Goal: Information Seeking & Learning: Compare options

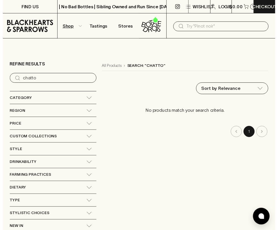
scroll to position [6, 0]
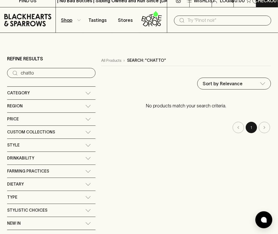
click at [194, 16] on input "text" at bounding box center [227, 20] width 79 height 9
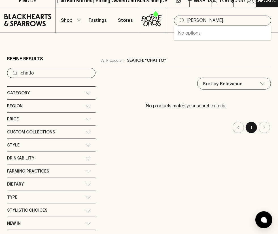
type input "[PERSON_NAME]"
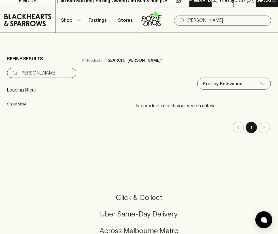
type input "[PERSON_NAME]"
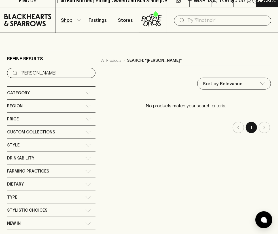
click at [196, 20] on input "text" at bounding box center [227, 20] width 79 height 9
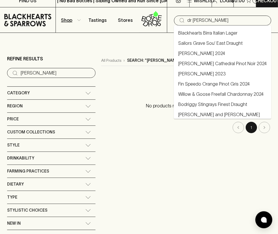
type input "dr [PERSON_NAME]"
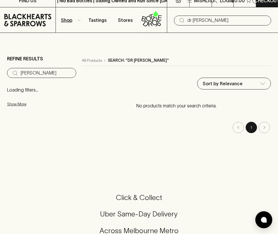
type input "dr [PERSON_NAME]"
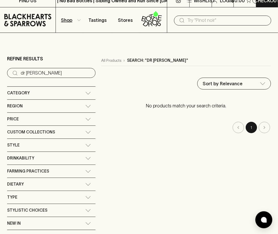
click at [200, 20] on input "text" at bounding box center [227, 20] width 79 height 9
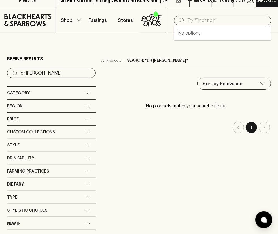
paste input "freycinet"
type input "freycinet"
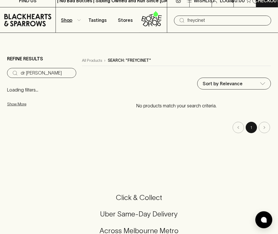
type input "freycinet"
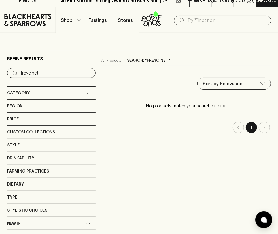
click at [186, 20] on div "​" at bounding box center [222, 21] width 97 height 10
paste input "hensens [PERSON_NAME]"
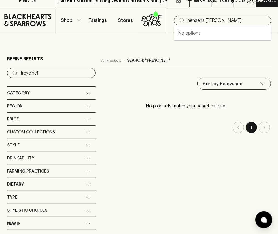
type input "hensens [PERSON_NAME]"
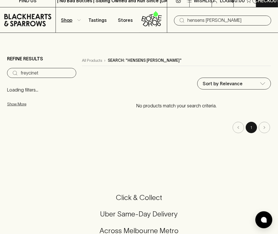
type input "hensens [PERSON_NAME]"
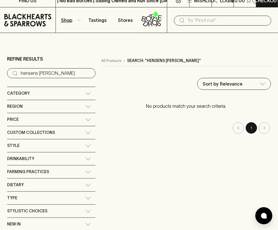
click at [192, 22] on input "text" at bounding box center [227, 20] width 79 height 9
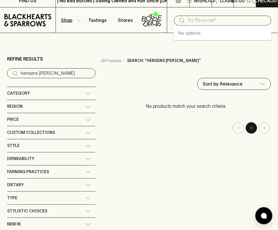
paste input "mewstone"
type input "mewstone"
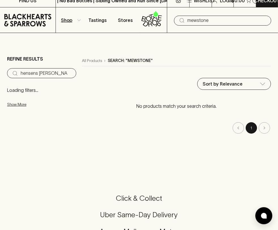
type input "mewstone"
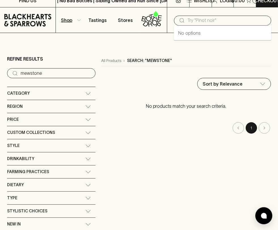
click at [198, 23] on input "text" at bounding box center [227, 20] width 79 height 9
type input "[PERSON_NAME]"
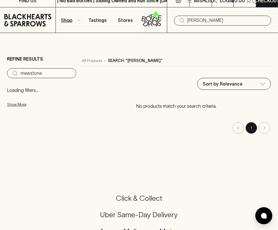
type input "[PERSON_NAME]"
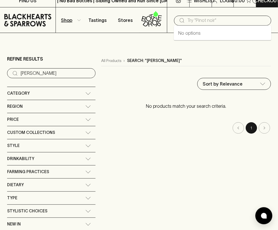
click at [210, 24] on input "text" at bounding box center [227, 20] width 79 height 9
paste input "sailor seeks horse"
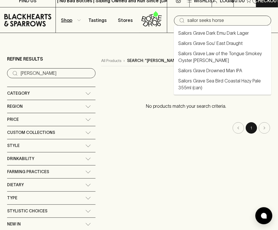
type input "sailor seeks horse"
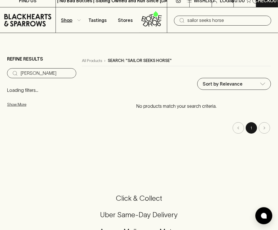
type input "sailor seeks horse"
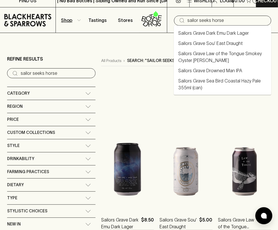
click at [231, 21] on input "sailor seeks horse" at bounding box center [227, 20] width 79 height 9
type input "sailor seeks hors"
click at [194, 17] on input "text" at bounding box center [227, 20] width 79 height 9
paste input "sinapius"
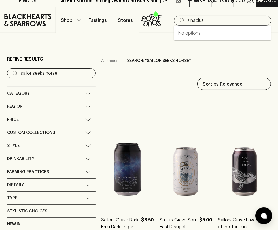
type input "sinapius"
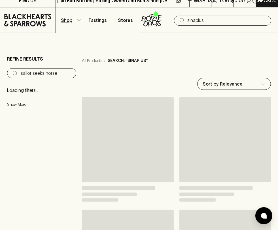
type input "sinapius"
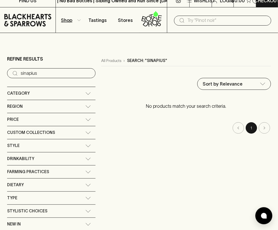
click at [194, 22] on input "text" at bounding box center [227, 20] width 79 height 9
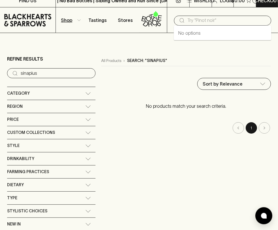
paste input "stargazer"
type input "stargazer"
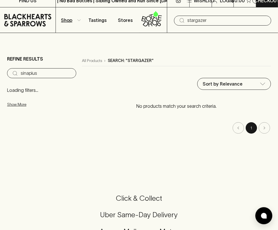
type input "stargazer"
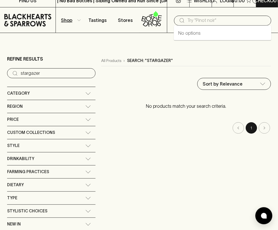
click at [192, 18] on input "text" at bounding box center [227, 20] width 79 height 9
paste input "stoney rise"
type input "stoney rise"
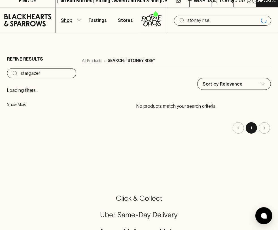
type input "stoney rise"
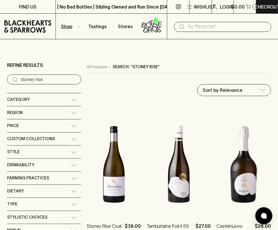
click at [201, 27] on input "text" at bounding box center [227, 26] width 79 height 9
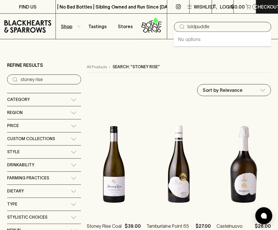
type input "toldpuddle"
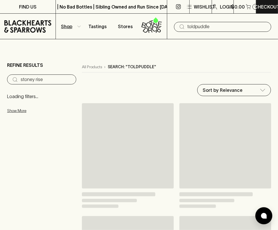
type input "toldpuddle"
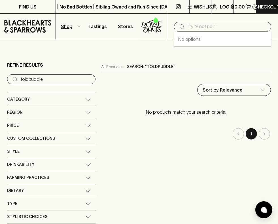
click at [207, 24] on input "text" at bounding box center [227, 26] width 79 height 9
paste input "stoney rise"
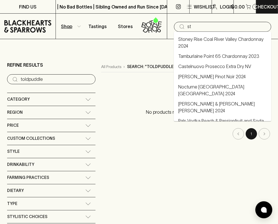
type input "s"
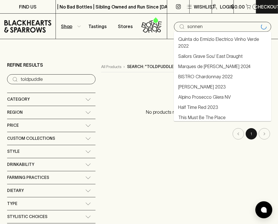
type input "sonnen"
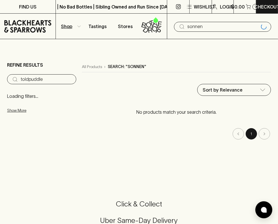
type input "sonnen"
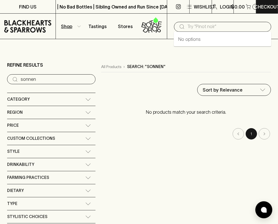
click at [203, 27] on input "text" at bounding box center [227, 26] width 79 height 9
paste input "[PERSON_NAME]"
type input "[PERSON_NAME]"
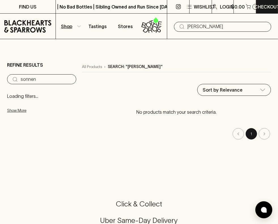
type input "[PERSON_NAME]"
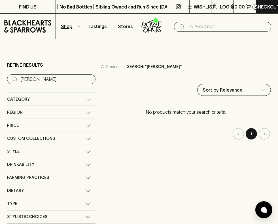
click at [199, 31] on input "text" at bounding box center [227, 26] width 79 height 9
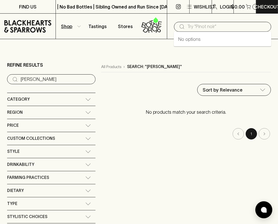
paste input "chateau tanundra"
type input "chateau tanundra"
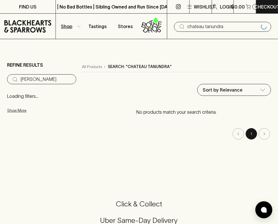
type input "chateau tanundra"
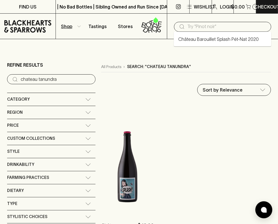
click at [191, 24] on input "text" at bounding box center [227, 26] width 79 height 9
type input "[PERSON_NAME]"
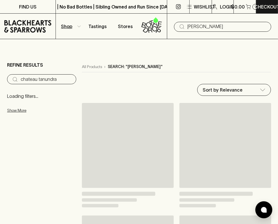
type input "[PERSON_NAME]"
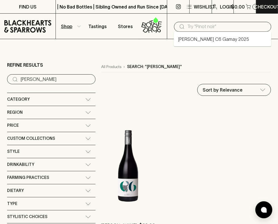
click at [196, 30] on input "text" at bounding box center [227, 26] width 79 height 9
paste input "[PERSON_NAME]"
type input "[PERSON_NAME]"
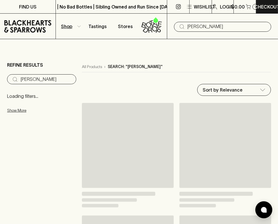
type input "[PERSON_NAME]"
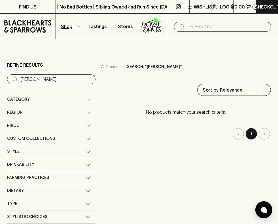
click at [196, 25] on input "text" at bounding box center [227, 26] width 79 height 9
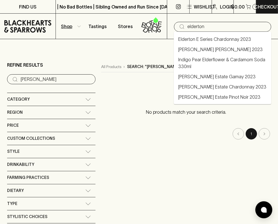
type input "elderton"
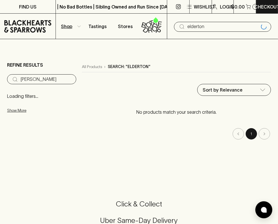
type input "elderton"
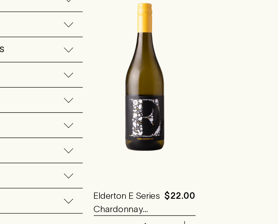
scroll to position [49, 0]
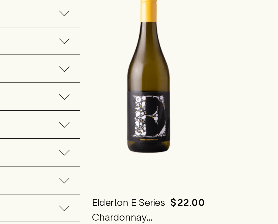
click at [109, 132] on img at bounding box center [127, 103] width 53 height 99
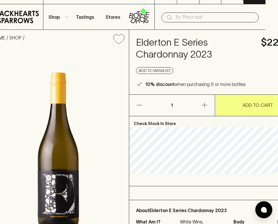
scroll to position [0, 12]
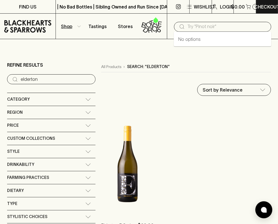
click at [202, 26] on input "text" at bounding box center [227, 26] width 79 height 9
paste input "glaetzer"
type input "glaetzer"
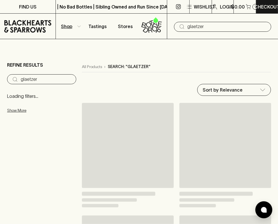
type input "glaetzer"
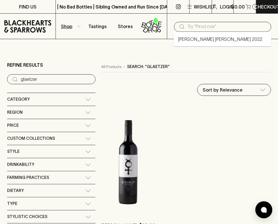
click at [197, 30] on input "text" at bounding box center [227, 26] width 79 height 9
click at [204, 26] on input "text" at bounding box center [227, 26] width 79 height 9
paste input "henschke"
type input "henschke"
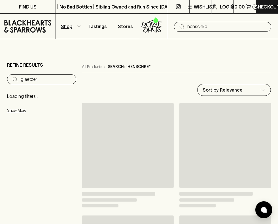
type input "henschke"
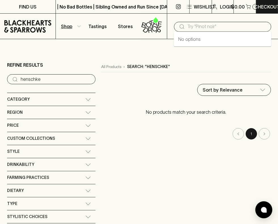
click at [191, 27] on input "text" at bounding box center [227, 26] width 79 height 9
type input "greenock"
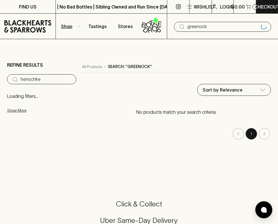
type input "greenock"
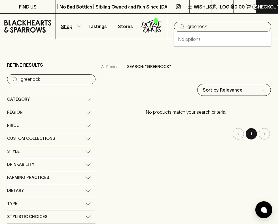
click at [207, 30] on input "greenock" at bounding box center [227, 26] width 79 height 9
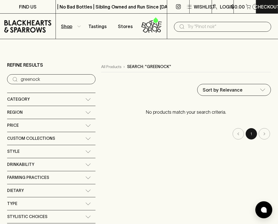
click at [199, 27] on input "text" at bounding box center [227, 26] width 79 height 9
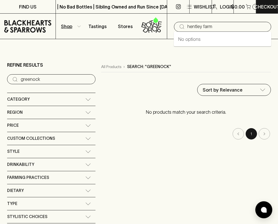
type input "hentley farm"
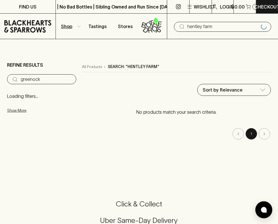
type input "hentley farm"
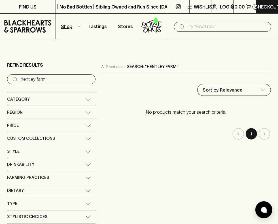
click at [195, 29] on input "text" at bounding box center [227, 26] width 79 height 9
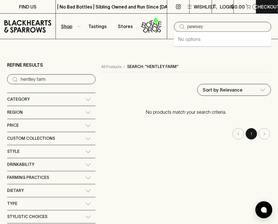
type input "pewsey"
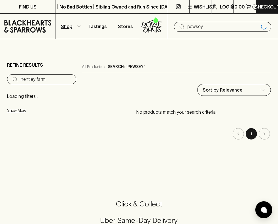
type input "pewsey"
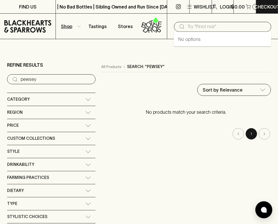
click at [197, 31] on input "text" at bounding box center [227, 26] width 79 height 9
type input "[PERSON_NAME]"
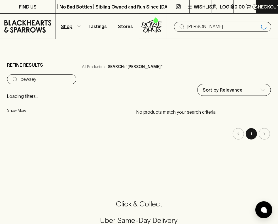
type input "[PERSON_NAME]"
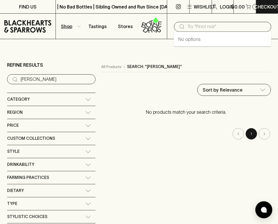
click at [196, 24] on input "text" at bounding box center [227, 26] width 79 height 9
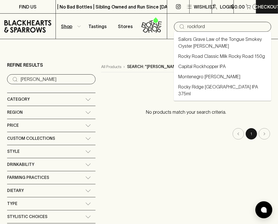
type input "rockford"
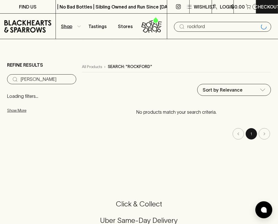
type input "rockford"
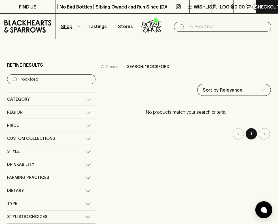
click at [211, 29] on input "text" at bounding box center [227, 26] width 79 height 9
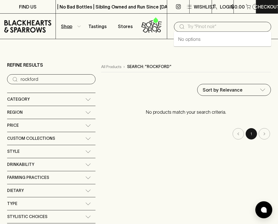
paste input "ruggebellus"
type input "ruggebellus"
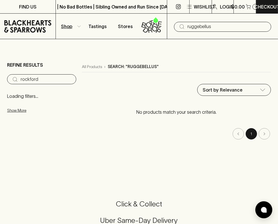
type input "ruggebellus"
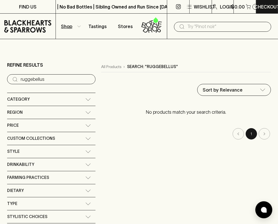
click at [204, 29] on input "text" at bounding box center [227, 26] width 79 height 9
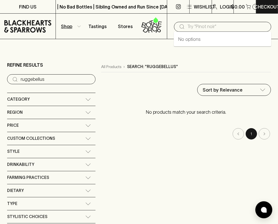
paste input "ruggebellus"
click at [199, 26] on input "ruggebellus" at bounding box center [227, 26] width 79 height 9
type input "ruggabellus"
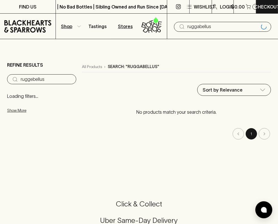
type input "ruggabellus"
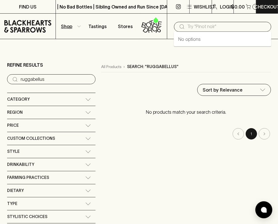
click at [199, 23] on input "text" at bounding box center [227, 26] width 79 height 9
type input "rusden"
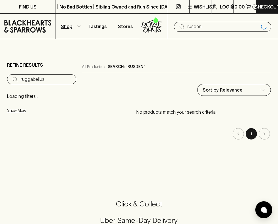
type input "rusden"
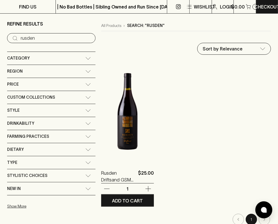
scroll to position [41, 0]
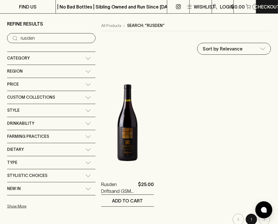
click at [48, 38] on input "rusden" at bounding box center [56, 38] width 70 height 9
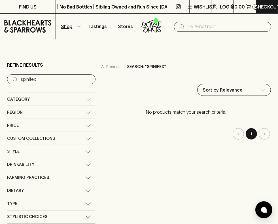
type input "spinifex"
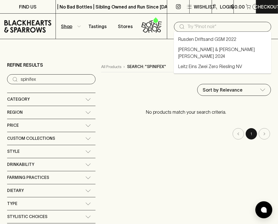
click at [195, 28] on input "text" at bounding box center [227, 26] width 79 height 9
paste input "spinifex"
type input "spinifex"
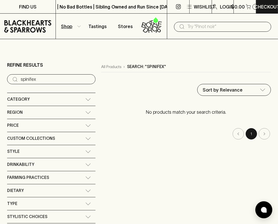
click at [187, 21] on div "​" at bounding box center [222, 26] width 97 height 11
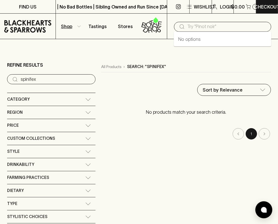
click at [194, 28] on input "text" at bounding box center [227, 26] width 79 height 9
type input "the [PERSON_NAME] wine co"
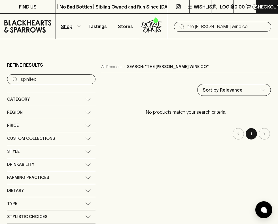
type input "the [PERSON_NAME] wine co"
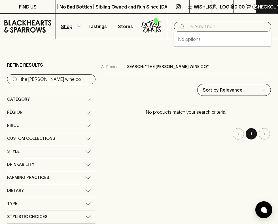
click at [199, 24] on input "text" at bounding box center [227, 26] width 79 height 9
paste input "torbreck"
type input "torbreck"
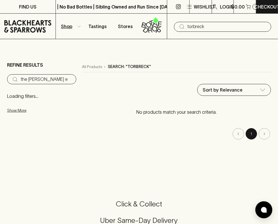
type input "torbreck"
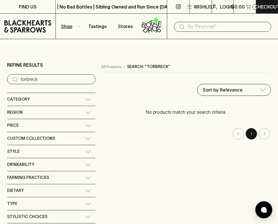
drag, startPoint x: 190, startPoint y: 20, endPoint x: 196, endPoint y: 26, distance: 8.4
click at [196, 26] on div "​" at bounding box center [222, 27] width 111 height 26
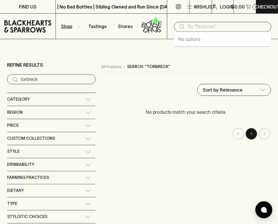
click at [196, 26] on input "text" at bounding box center [227, 26] width 79 height 9
type input "[PERSON_NAME]"
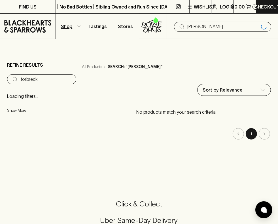
type input "[PERSON_NAME]"
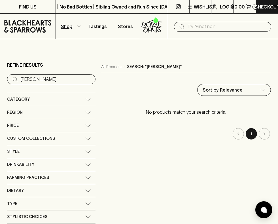
click at [196, 28] on input "text" at bounding box center [227, 26] width 79 height 9
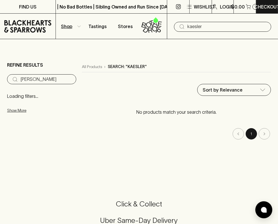
type input "kaesler"
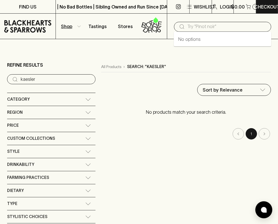
click at [200, 24] on input "text" at bounding box center [227, 26] width 79 height 9
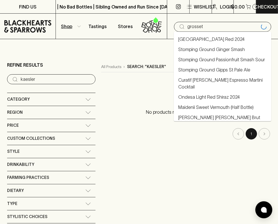
type input "grosset"
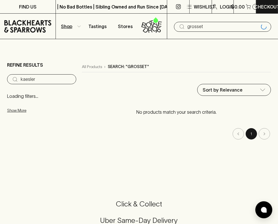
type input "grosset"
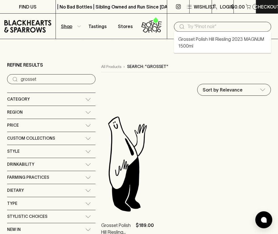
click at [198, 26] on input "text" at bounding box center [227, 26] width 79 height 9
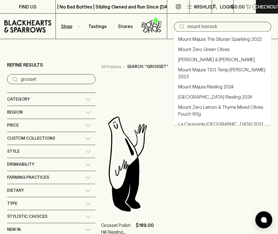
type input "mount horrock"
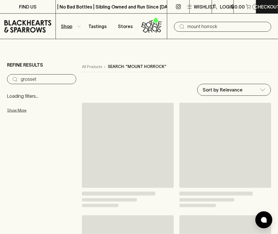
type input "mount horrock"
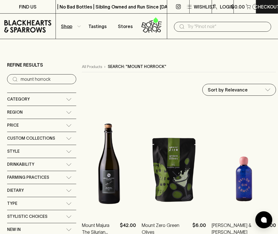
click at [205, 31] on div "​" at bounding box center [222, 27] width 97 height 10
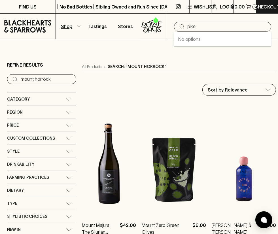
type input "pike"
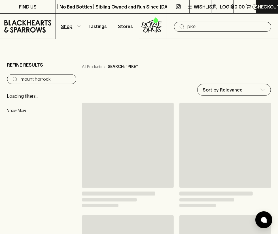
type input "pike"
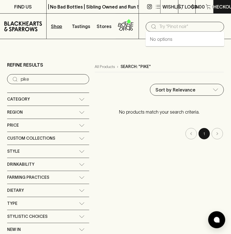
click at [202, 27] on input "text" at bounding box center [189, 26] width 60 height 9
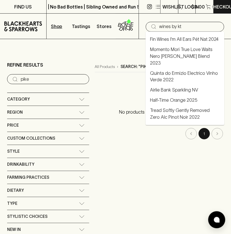
type input "wines by kt"
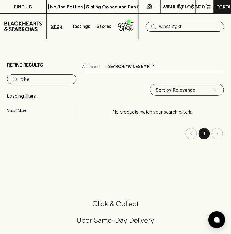
type input "wines by kt"
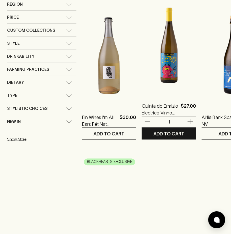
scroll to position [109, 0]
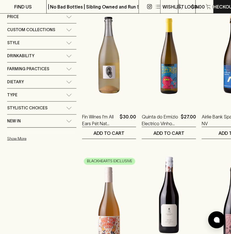
click at [166, 150] on img at bounding box center [169, 194] width 54 height 99
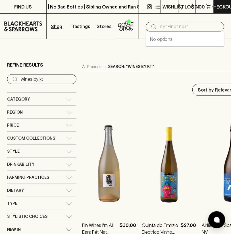
click at [165, 31] on input "text" at bounding box center [189, 26] width 60 height 9
type input "[GEOGRAPHIC_DATA]"
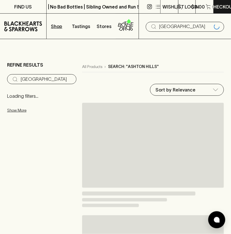
type input "[GEOGRAPHIC_DATA]"
